Goal: Task Accomplishment & Management: Manage account settings

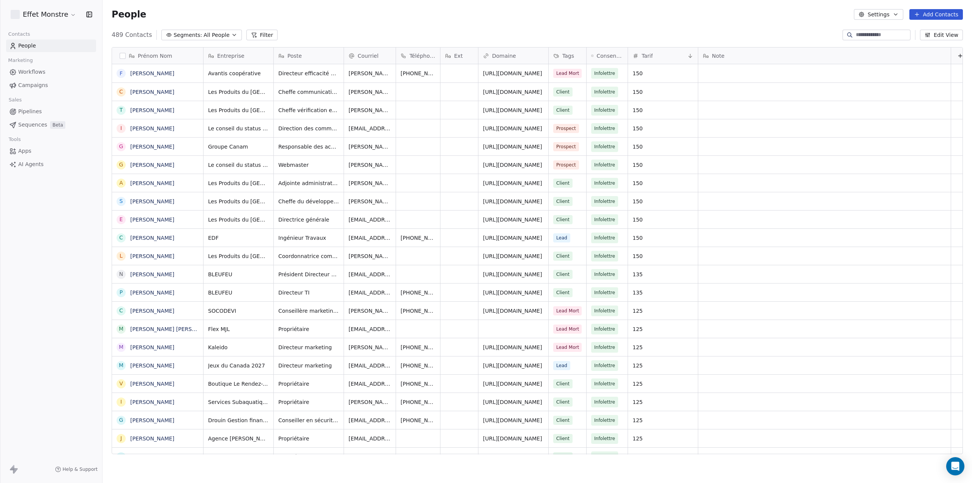
scroll to position [419, 863]
click at [27, 113] on span "Pipelines" at bounding box center [30, 111] width 24 height 8
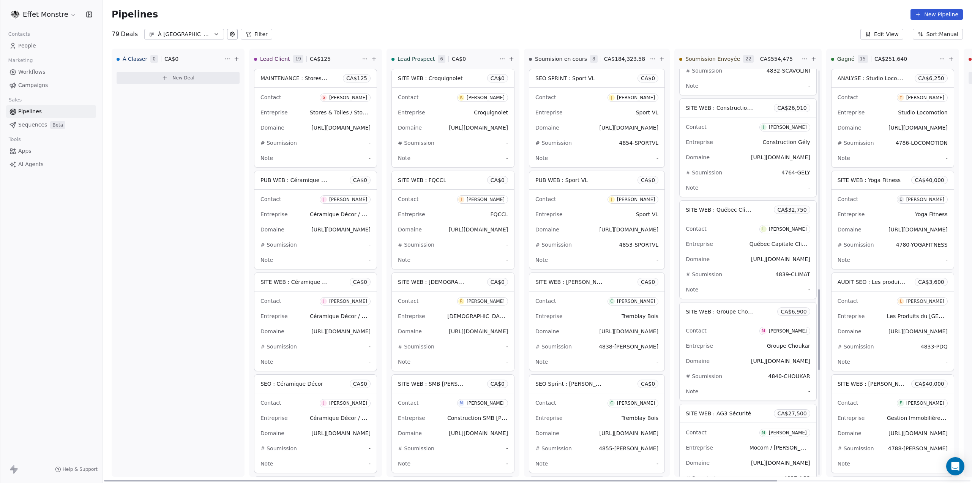
scroll to position [1101, 0]
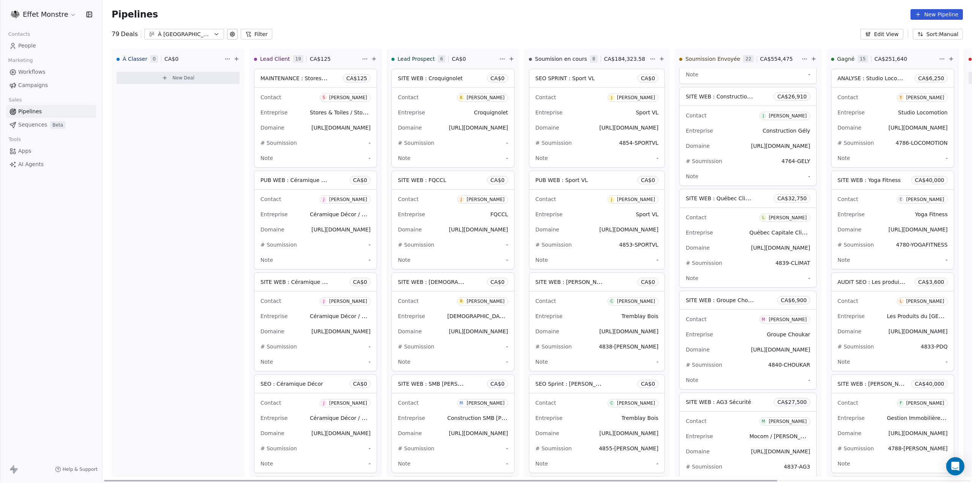
click at [734, 298] on span "SITE WEB : Groupe Choukar" at bounding box center [723, 299] width 74 height 7
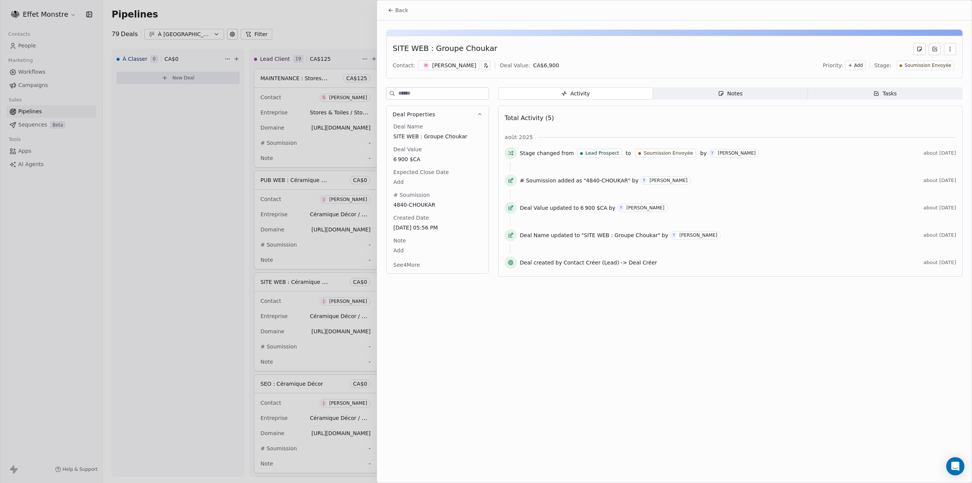
click at [924, 65] on span "Soumission Envoyée" at bounding box center [927, 65] width 47 height 6
click at [909, 167] on span "À Relancer" at bounding box center [901, 166] width 28 height 8
click at [314, 17] on div at bounding box center [486, 241] width 972 height 483
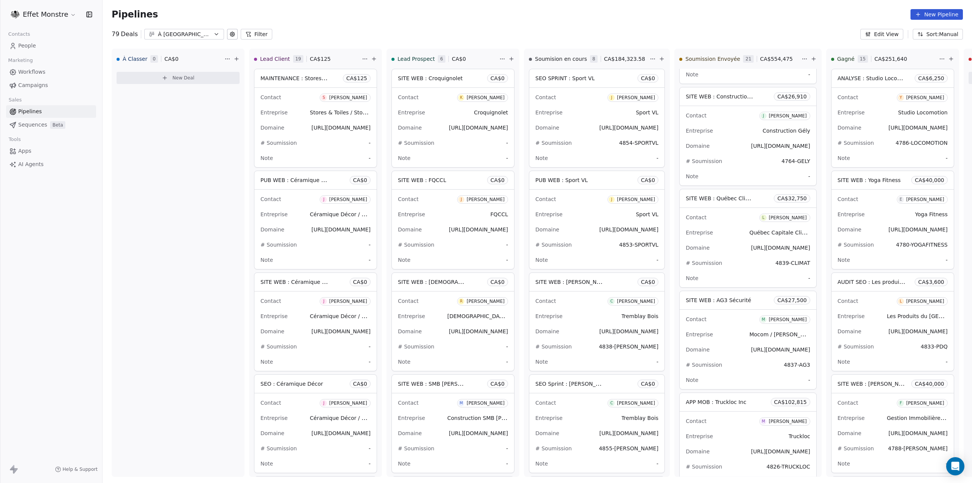
click at [381, 17] on div "Pipelines New Pipeline" at bounding box center [537, 14] width 851 height 11
